Goal: Task Accomplishment & Management: Manage account settings

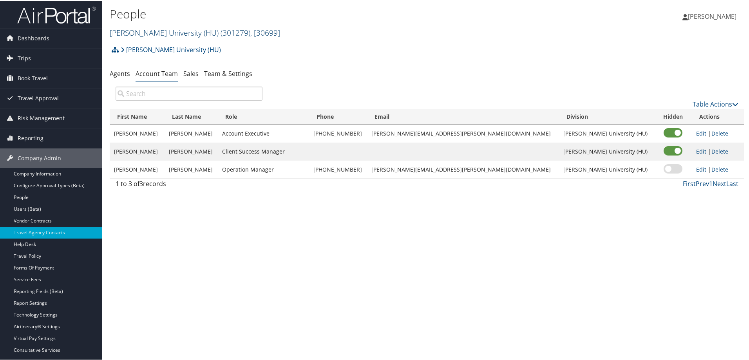
click at [152, 30] on link "[PERSON_NAME] University (HU) ( 301279 ) , [ 30699 ]" at bounding box center [195, 32] width 170 height 11
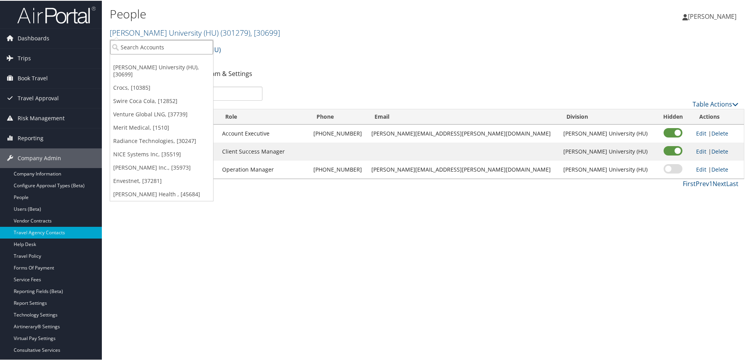
click at [153, 52] on input "search" at bounding box center [161, 46] width 103 height 14
type input "aehr"
click at [147, 62] on div "Aehr Test Systems (301980), [45261]" at bounding box center [172, 60] width 132 height 7
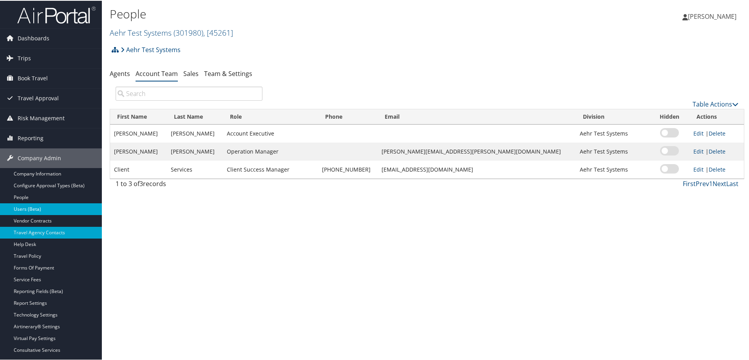
click at [52, 212] on link "Users (Beta)" at bounding box center [51, 209] width 102 height 12
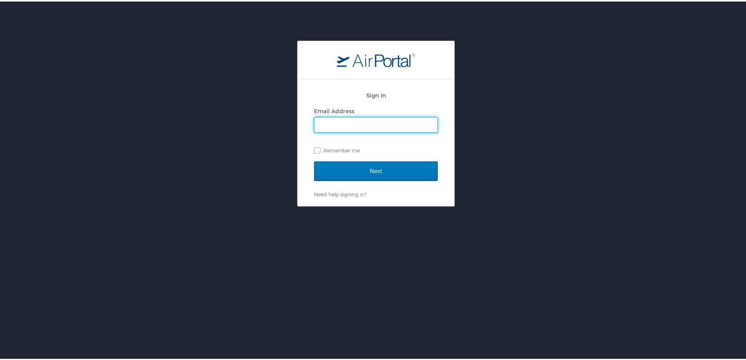
type input "[PERSON_NAME][DOMAIN_NAME][EMAIL_ADDRESS][PERSON_NAME][DOMAIN_NAME]"
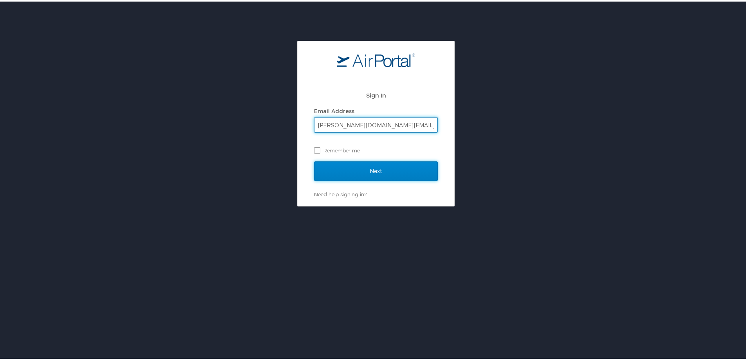
click at [386, 168] on input "Next" at bounding box center [376, 170] width 124 height 20
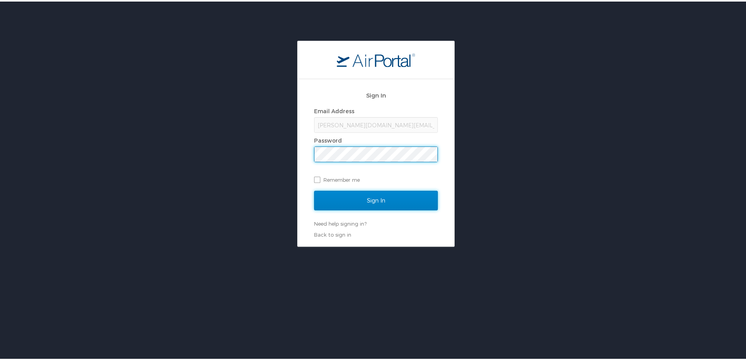
click at [373, 197] on input "Sign In" at bounding box center [376, 199] width 124 height 20
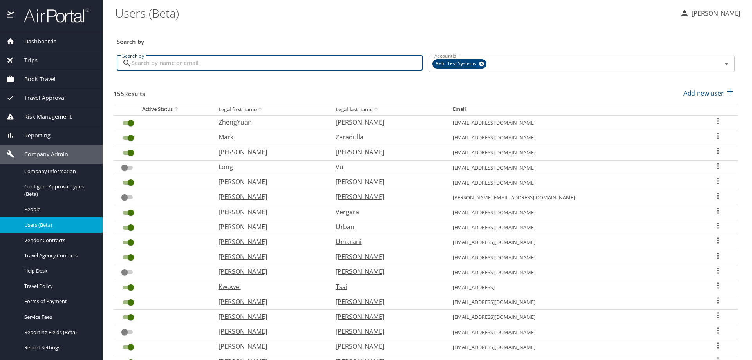
click at [162, 63] on input "Search by" at bounding box center [277, 63] width 291 height 15
type input "engineer"
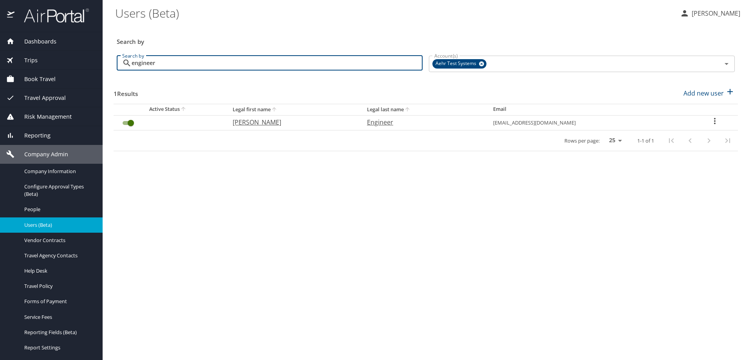
click at [715, 122] on icon "User Search Table" at bounding box center [714, 120] width 9 height 9
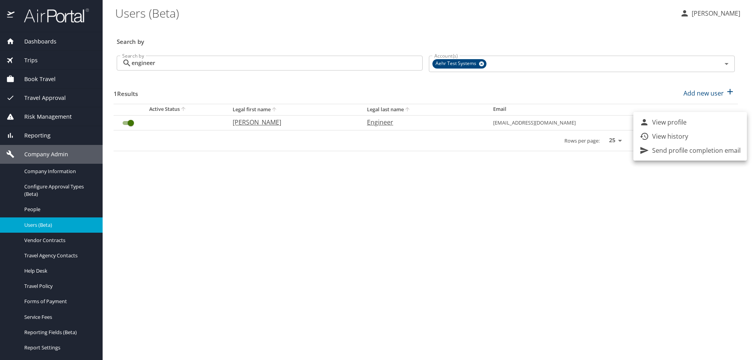
click at [677, 122] on p "View profile" at bounding box center [669, 122] width 34 height 9
select select "US"
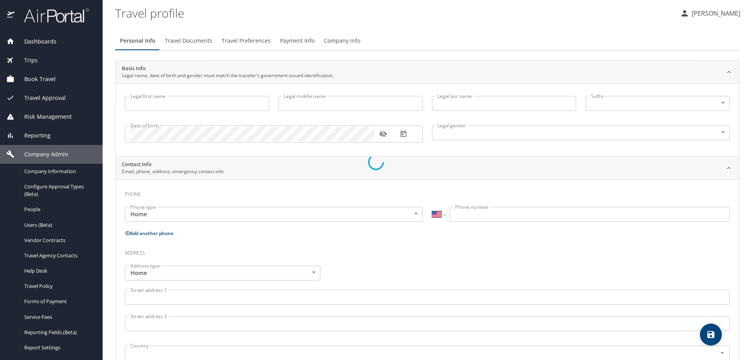
type input "Adil"
type input "Engineer"
type input "Male"
type input "Zinaida"
type input "Engineer"
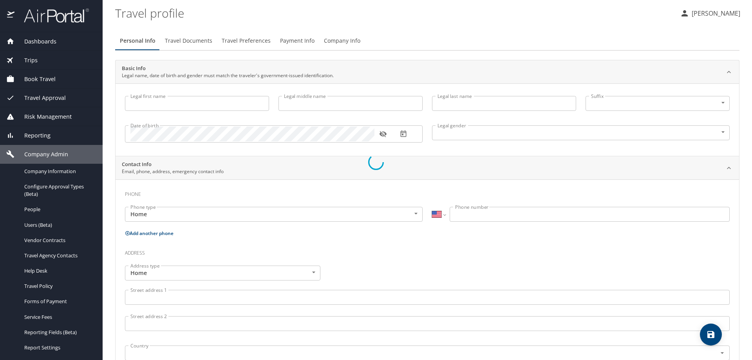
type input "(408) 750-6445"
select select "US"
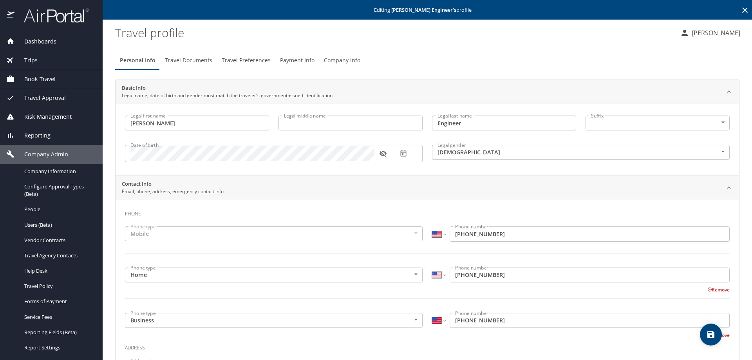
click at [247, 59] on span "Travel Preferences" at bounding box center [246, 61] width 49 height 10
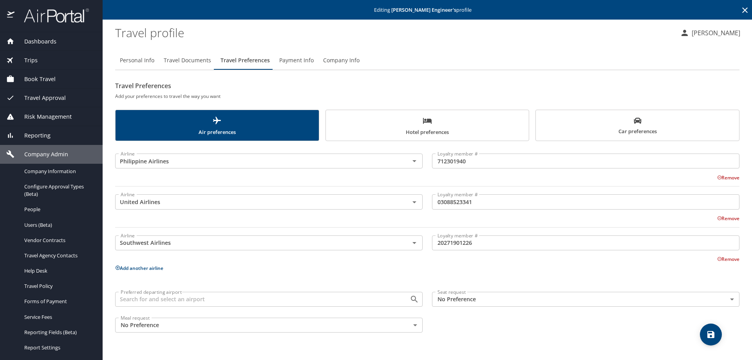
click at [136, 266] on button "Add another airline" at bounding box center [139, 268] width 48 height 7
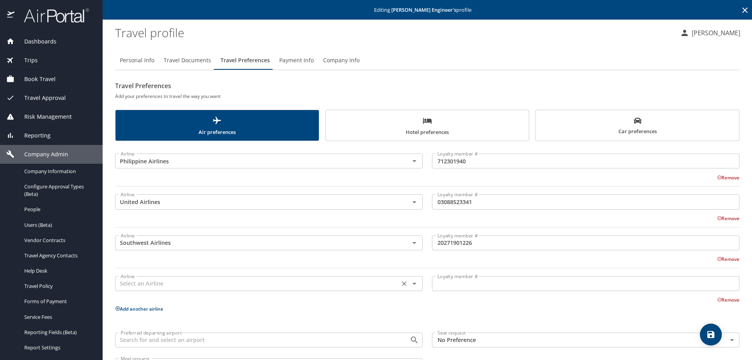
click at [139, 281] on input "text" at bounding box center [258, 284] width 280 height 10
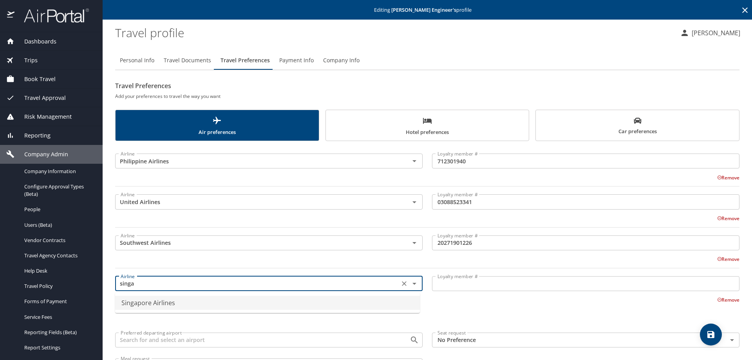
click at [146, 303] on li "Singapore Airlines" at bounding box center [267, 303] width 305 height 14
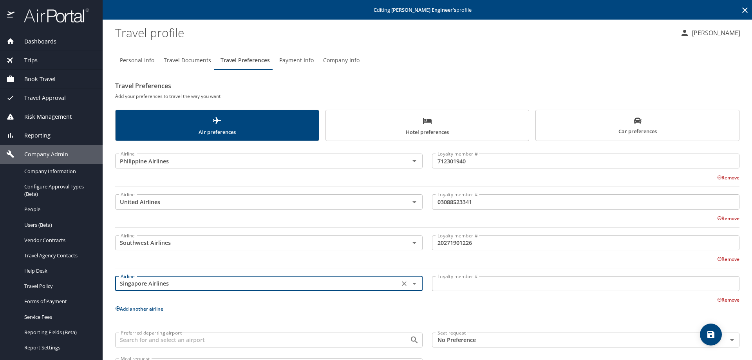
type input "Singapore Airlines"
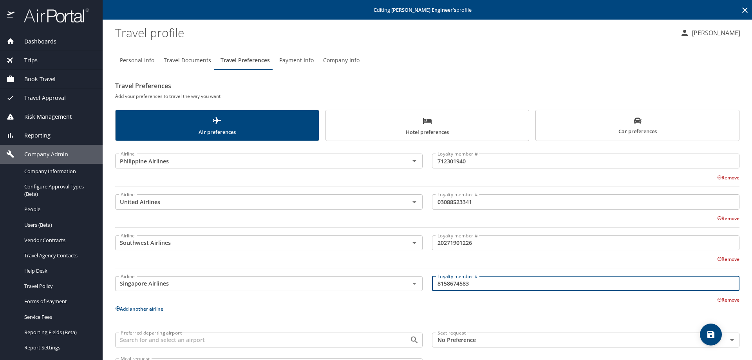
type input "8158674583"
click at [705, 331] on span "save" at bounding box center [711, 334] width 22 height 9
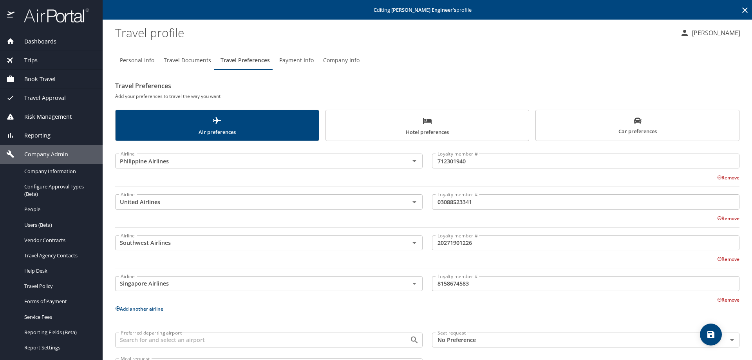
click at [71, 17] on img at bounding box center [52, 15] width 74 height 15
